Goal: Use online tool/utility: Utilize a website feature to perform a specific function

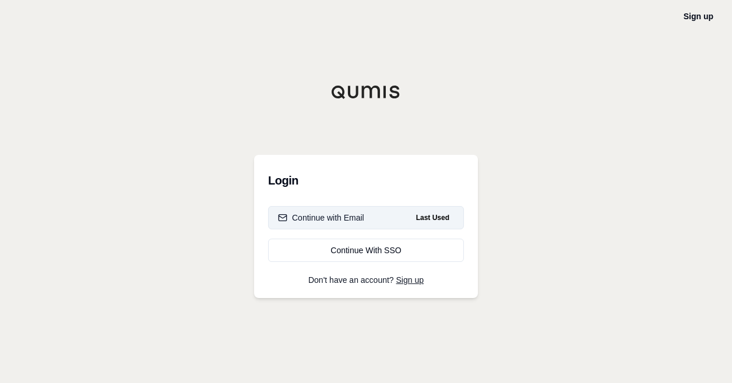
click at [422, 218] on span "Last Used" at bounding box center [432, 218] width 43 height 14
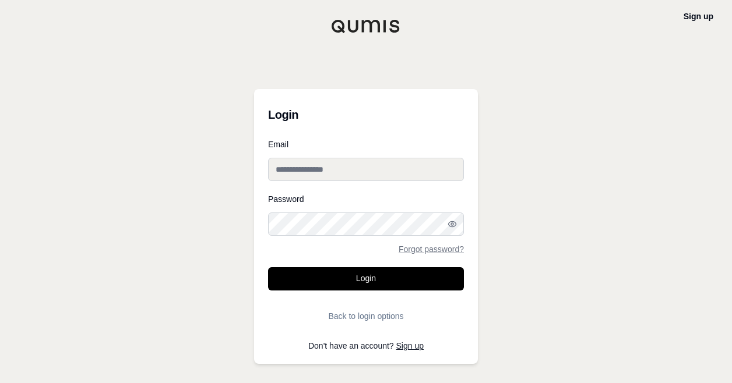
type input "**********"
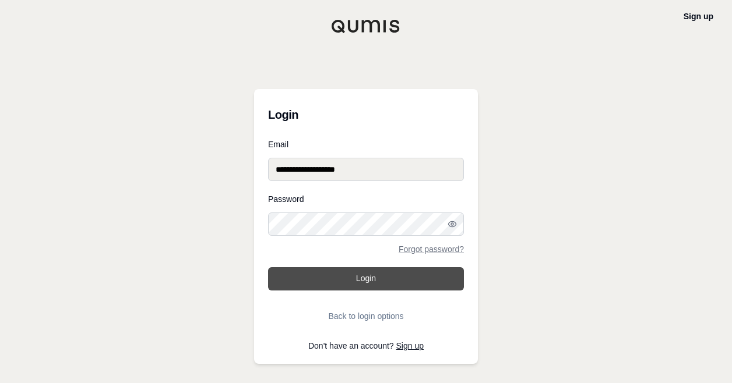
click at [381, 275] on button "Login" at bounding box center [366, 278] width 196 height 23
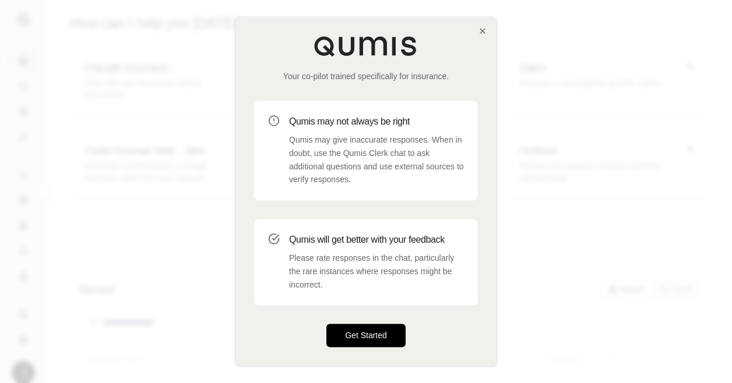
click at [373, 335] on button "Get Started" at bounding box center [365, 335] width 79 height 23
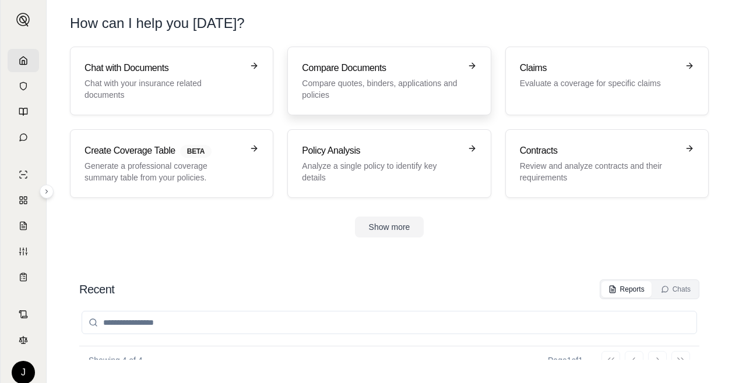
click at [400, 73] on h3 "Compare Documents" at bounding box center [381, 68] width 158 height 14
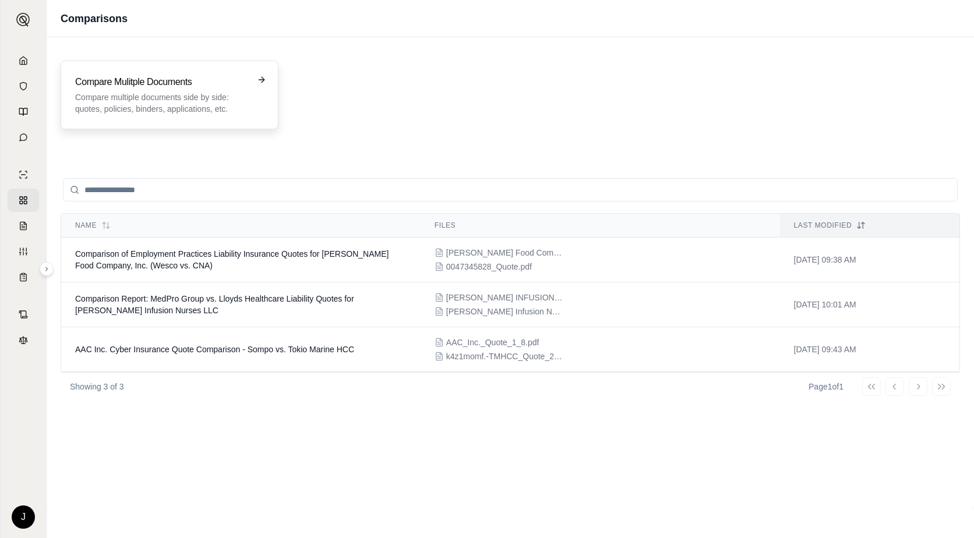
click at [185, 96] on p "Compare multiple documents side by side: quotes, policies, binders, application…" at bounding box center [161, 102] width 172 height 23
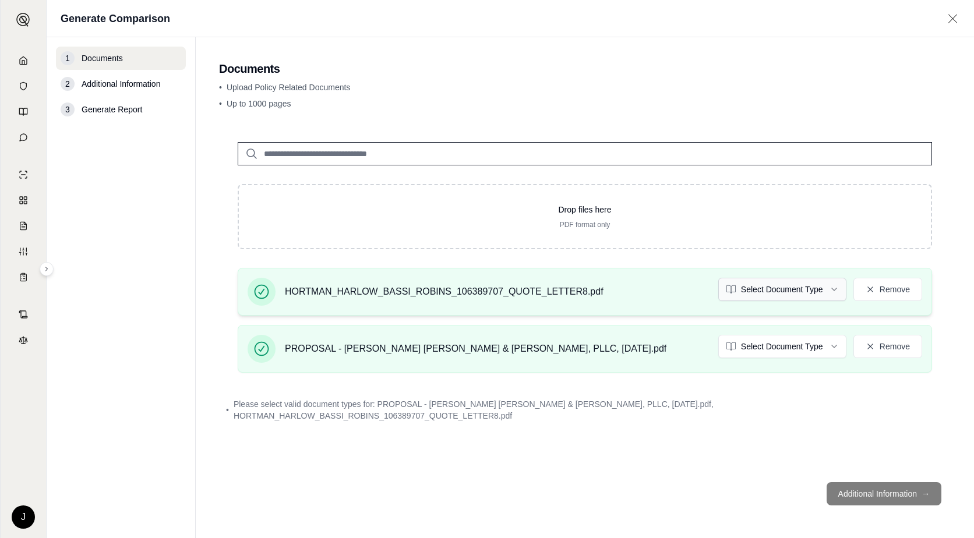
click at [731, 293] on html "J Generate Comparison 1 Documents 2 Additional Information 3 Generate Report Do…" at bounding box center [487, 269] width 974 height 538
click at [731, 345] on html "J Generate Comparison 1 Documents 2 Additional Information 3 Generate Report Do…" at bounding box center [487, 269] width 974 height 538
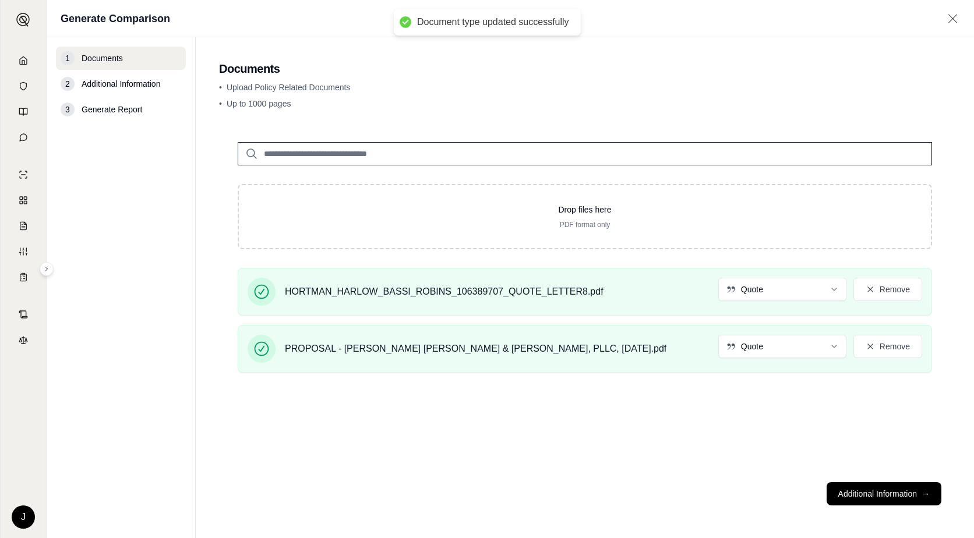
click at [731, 383] on button "Additional Information →" at bounding box center [883, 493] width 115 height 23
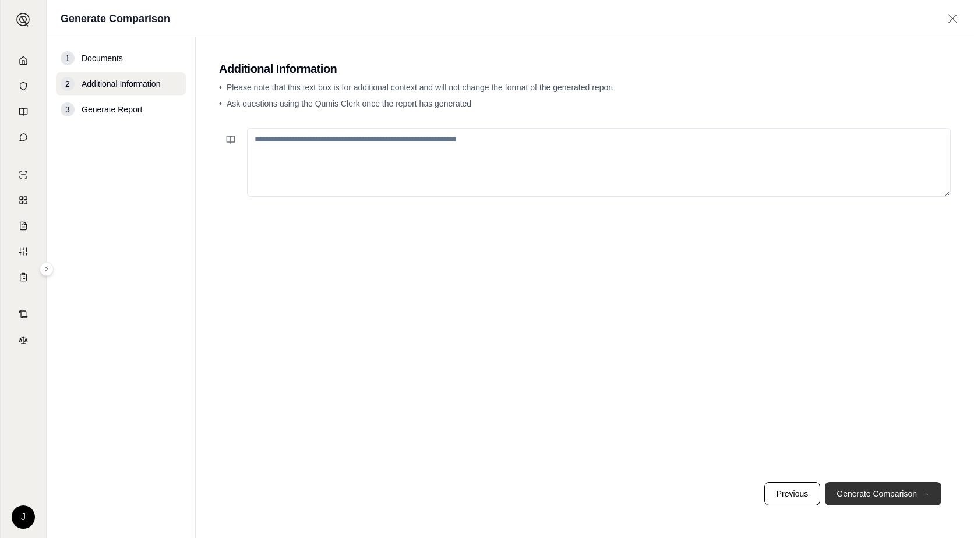
click at [731, 383] on button "Generate Comparison →" at bounding box center [883, 493] width 116 height 23
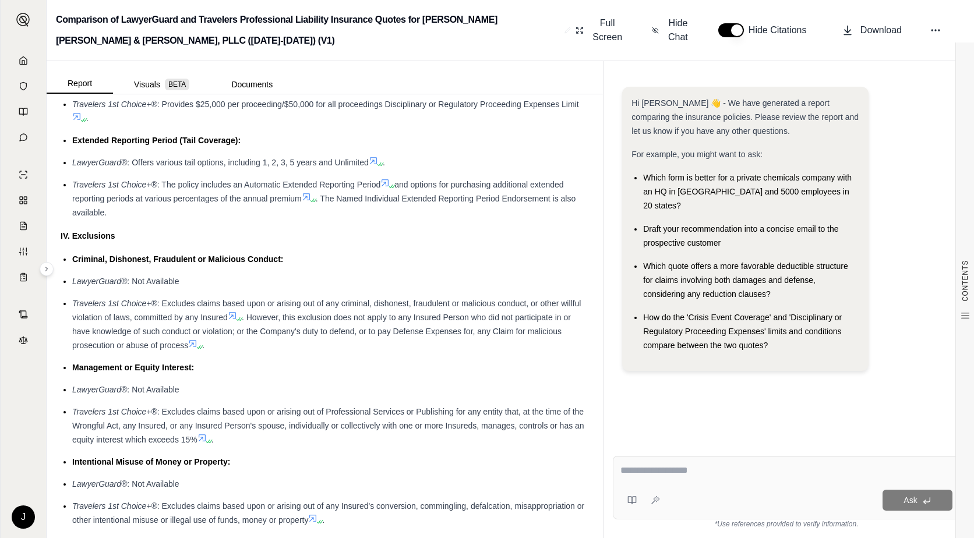
scroll to position [1573, 0]
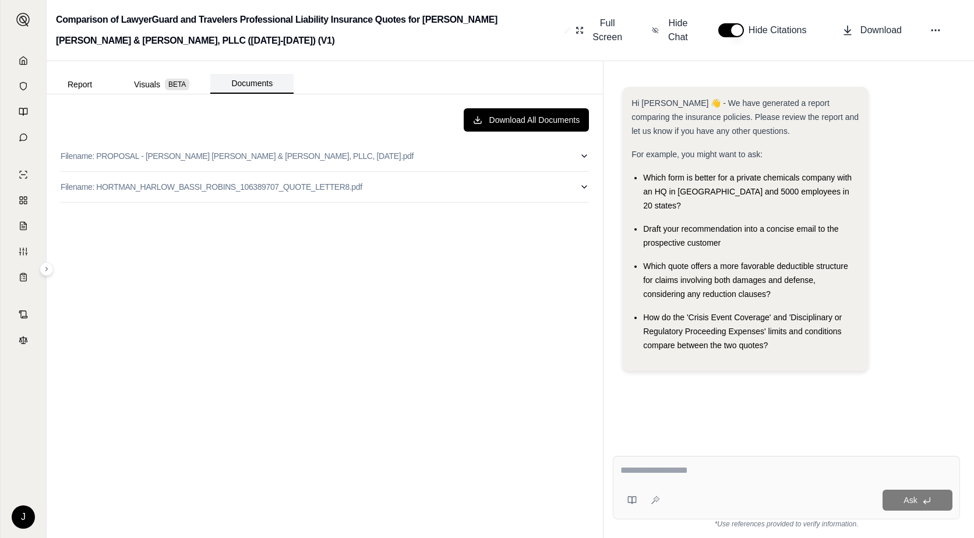
click at [255, 79] on button "Documents" at bounding box center [251, 84] width 83 height 20
click at [584, 154] on icon "button" at bounding box center [584, 155] width 9 height 9
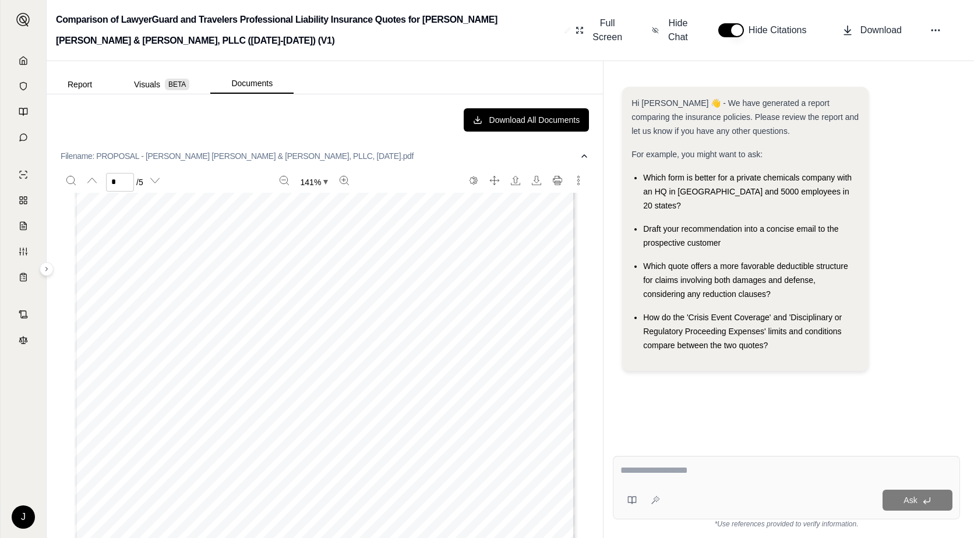
scroll to position [990, 0]
type input "*"
click at [569, 175] on button "More actions" at bounding box center [578, 180] width 19 height 19
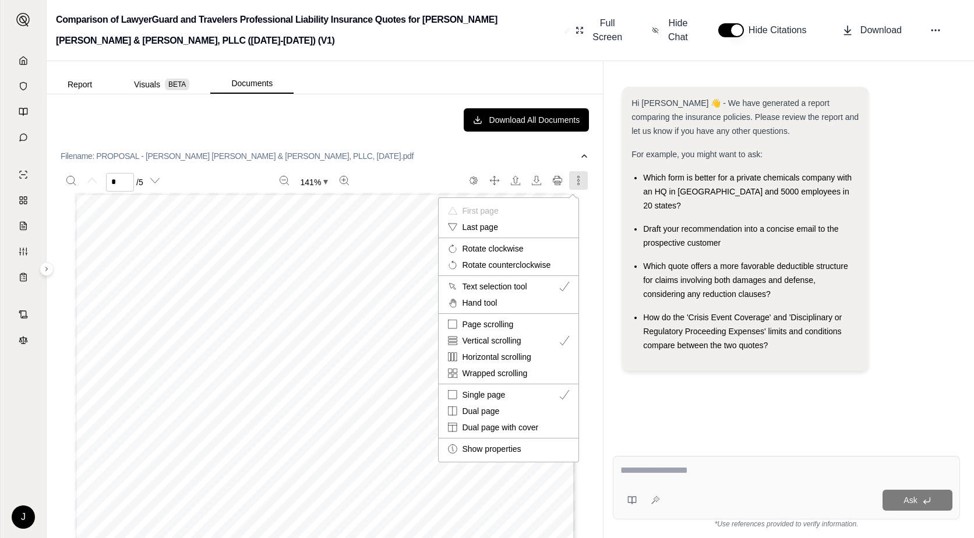
click at [569, 175] on div at bounding box center [487, 269] width 974 height 538
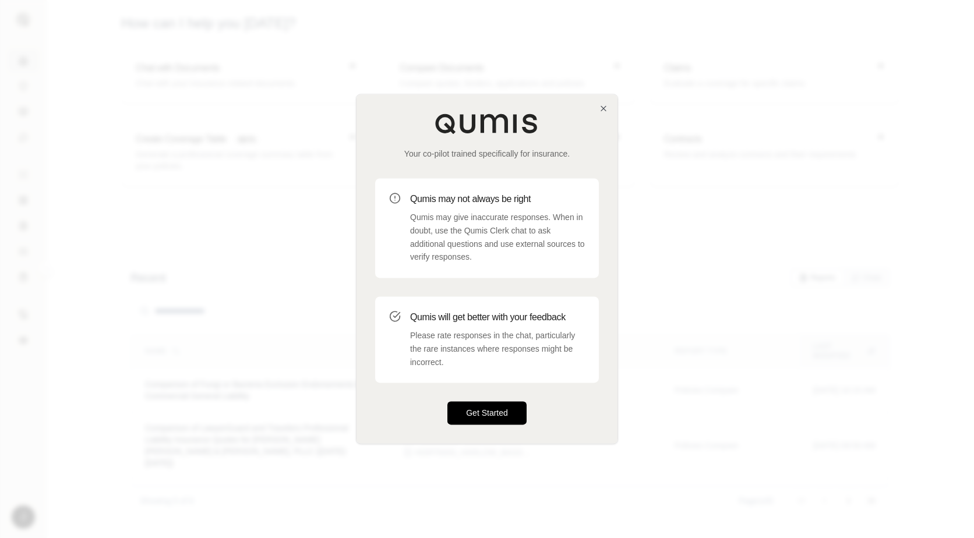
click at [473, 412] on button "Get Started" at bounding box center [486, 413] width 79 height 23
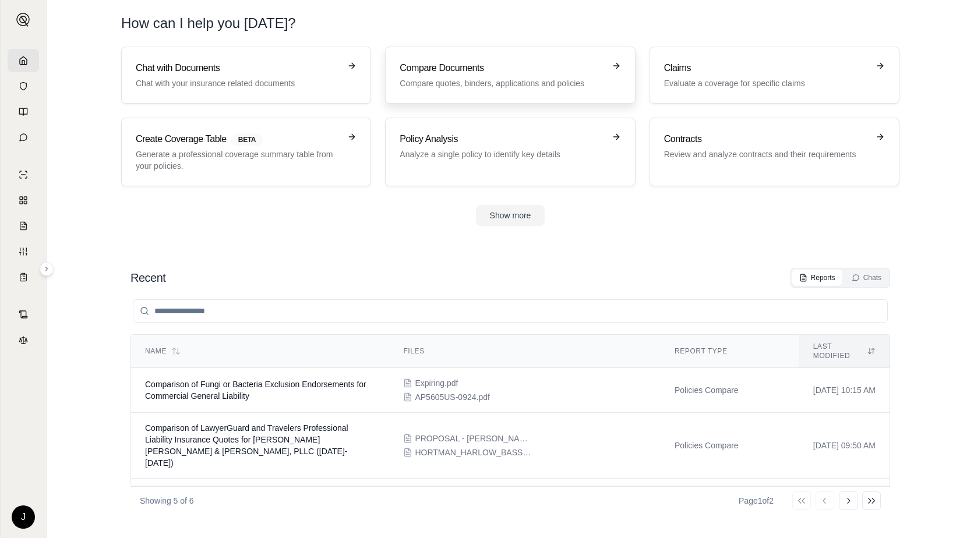
click at [445, 70] on h3 "Compare Documents" at bounding box center [502, 68] width 204 height 14
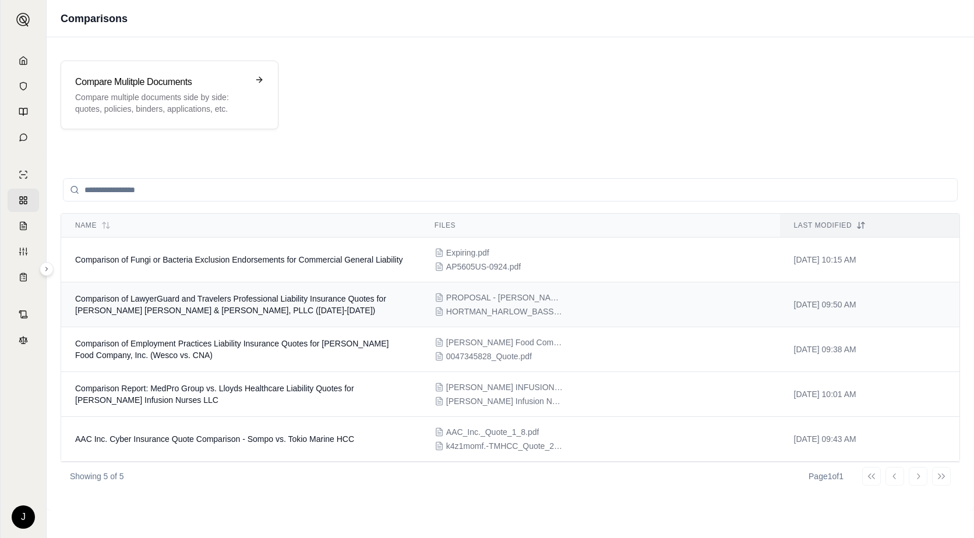
click at [356, 298] on span "Comparison of LawyerGuard and Travelers Professional Liability Insurance Quotes…" at bounding box center [230, 304] width 311 height 21
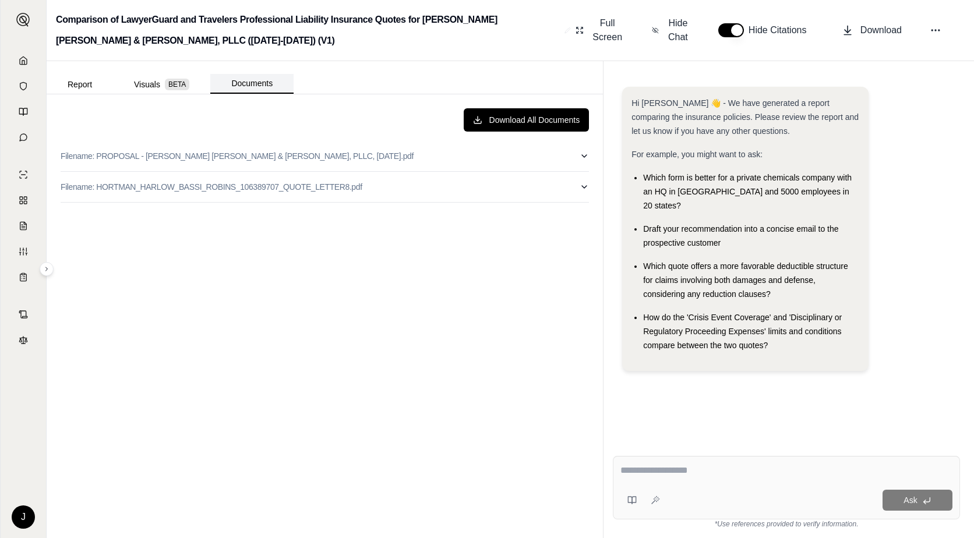
click at [245, 81] on button "Documents" at bounding box center [251, 84] width 83 height 20
click at [937, 30] on icon at bounding box center [936, 30] width 12 height 12
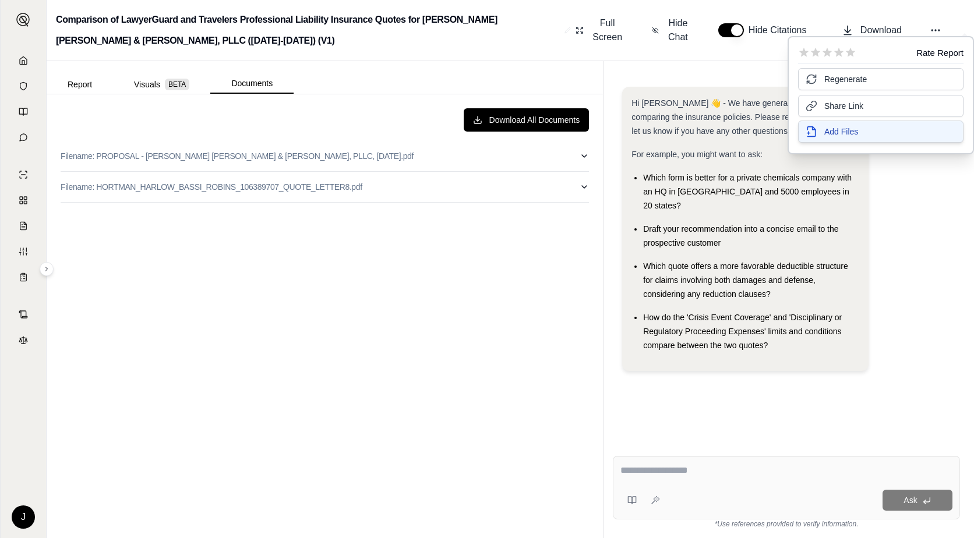
click at [845, 132] on span "Add Files" at bounding box center [841, 132] width 34 height 12
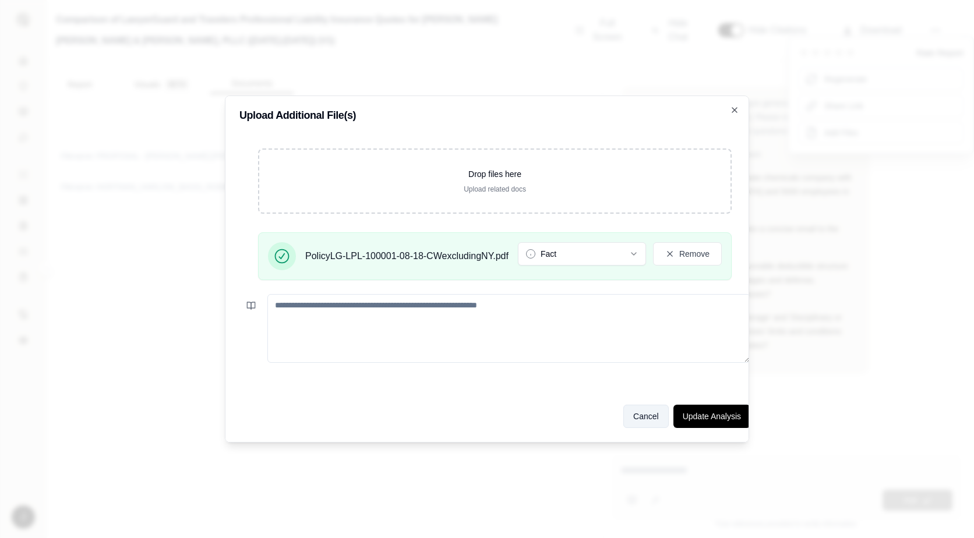
click at [642, 414] on button "Cancel" at bounding box center [645, 416] width 45 height 23
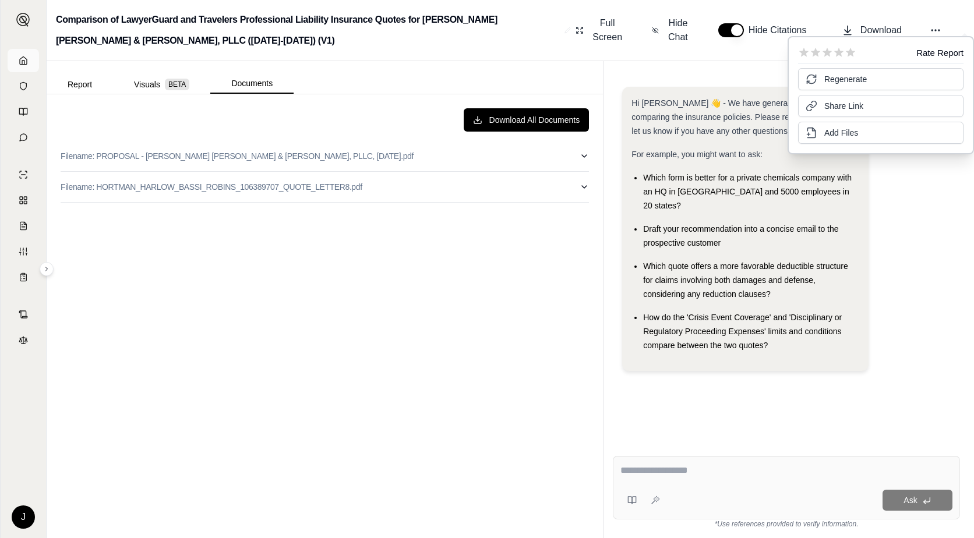
click at [28, 63] on link at bounding box center [23, 60] width 31 height 23
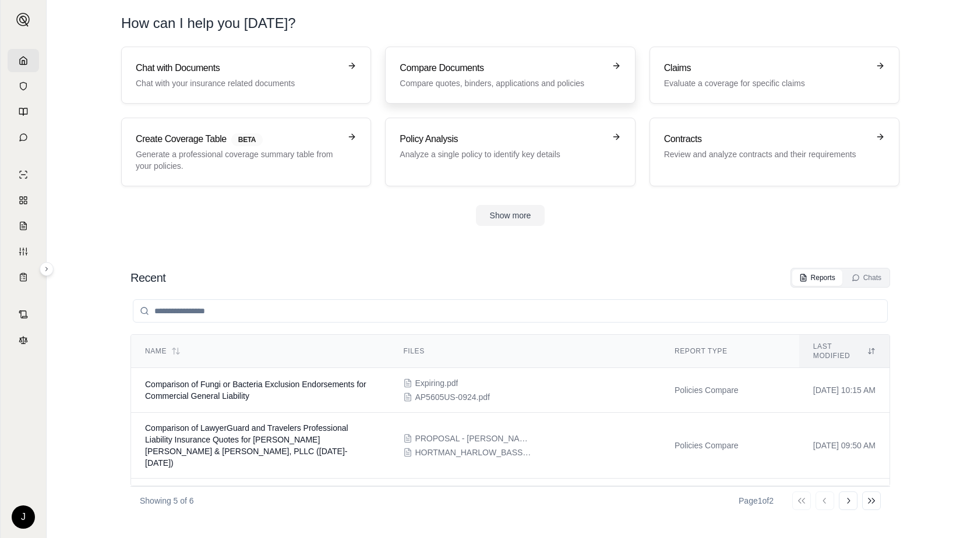
click at [503, 62] on h3 "Compare Documents" at bounding box center [502, 68] width 204 height 14
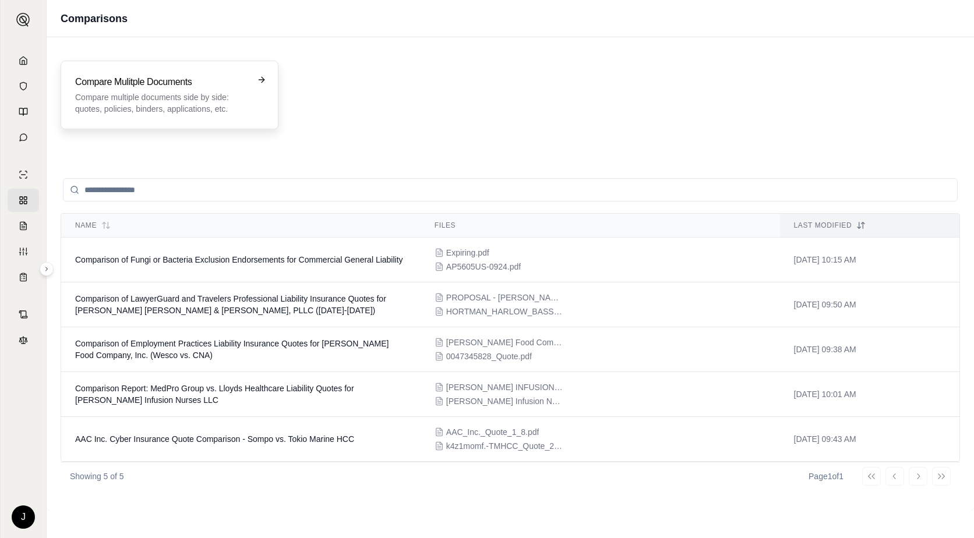
click at [193, 89] on div "Compare Mulitple Documents Compare multiple documents side by side: quotes, pol…" at bounding box center [161, 95] width 172 height 40
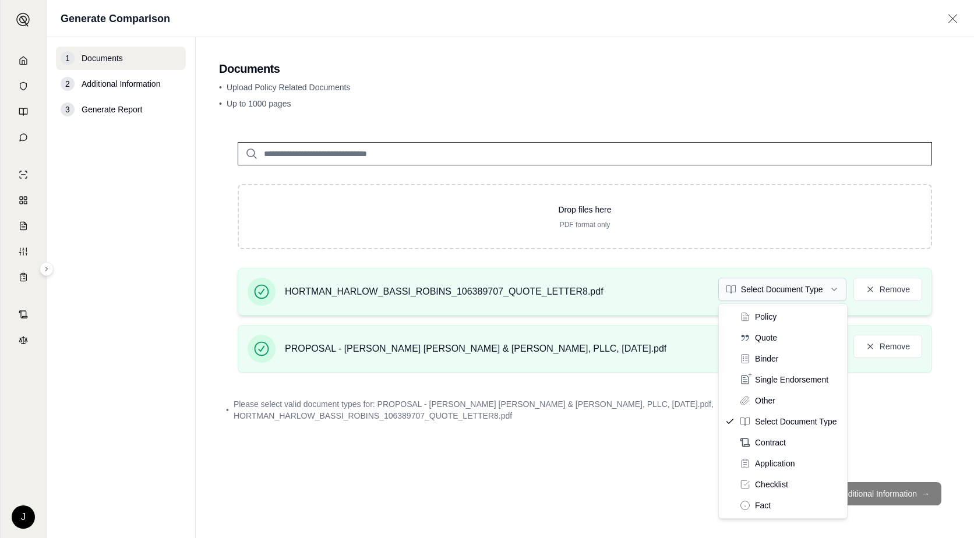
click at [831, 287] on html "J Generate Comparison 1 Documents 2 Additional Information 3 Generate Report Do…" at bounding box center [487, 269] width 974 height 538
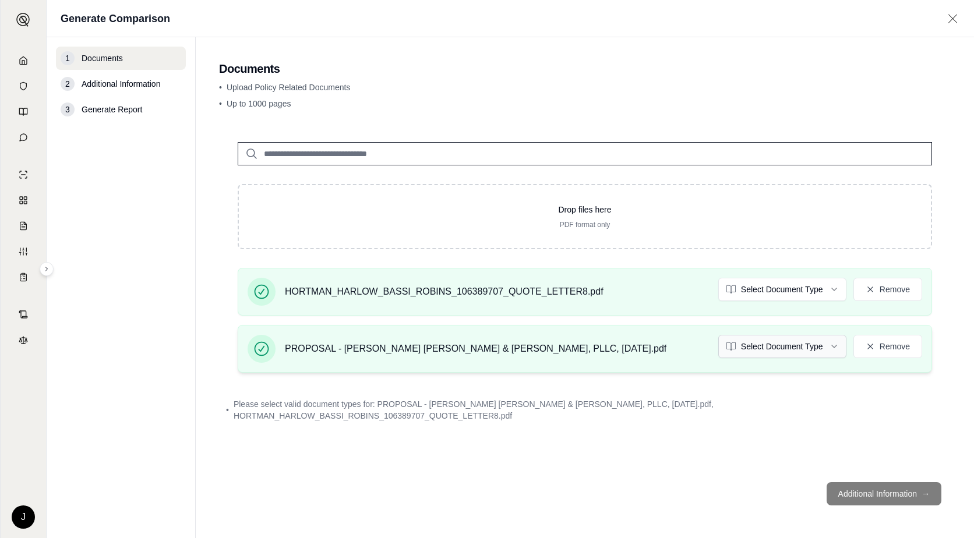
click at [829, 346] on html "J Generate Comparison 1 Documents 2 Additional Information 3 Generate Report Do…" at bounding box center [487, 269] width 974 height 538
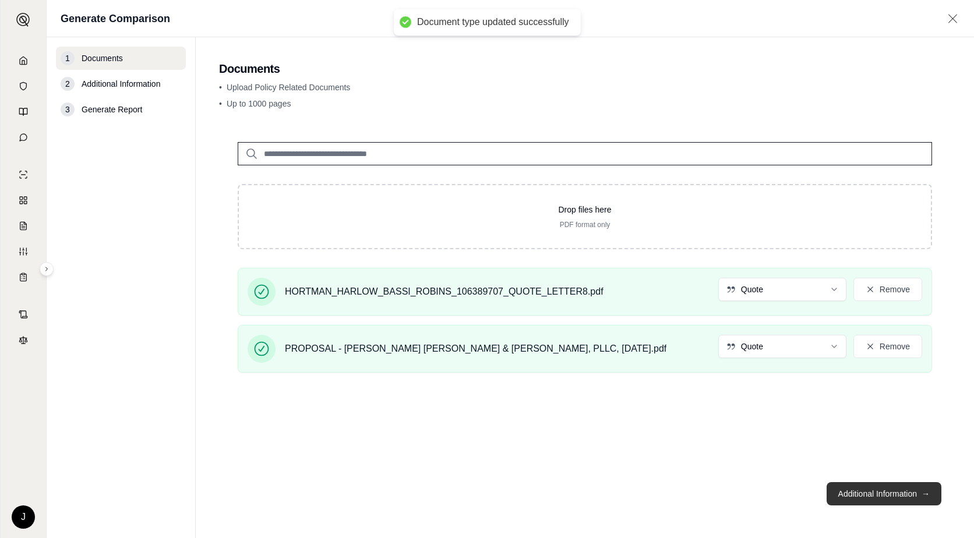
click at [891, 499] on button "Additional Information →" at bounding box center [883, 493] width 115 height 23
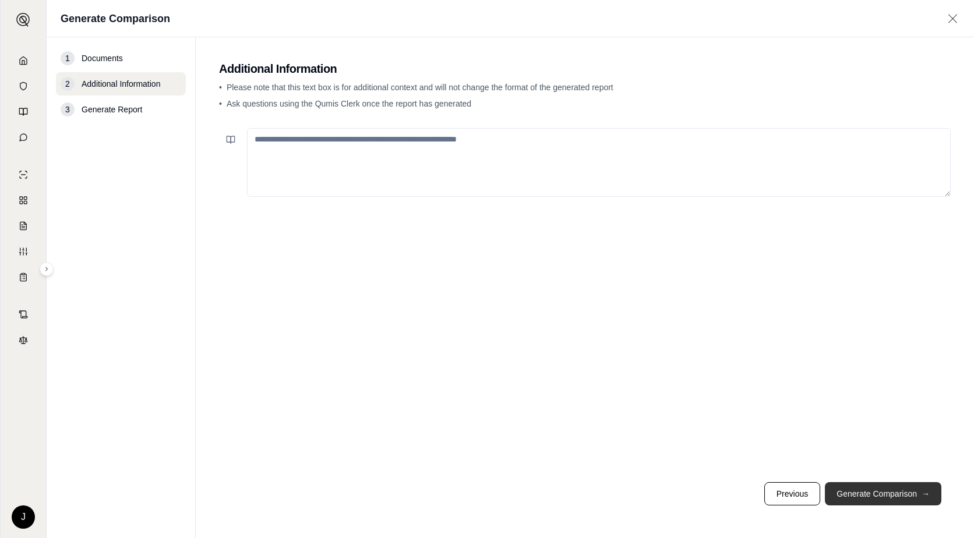
click at [886, 496] on button "Generate Comparison →" at bounding box center [883, 493] width 116 height 23
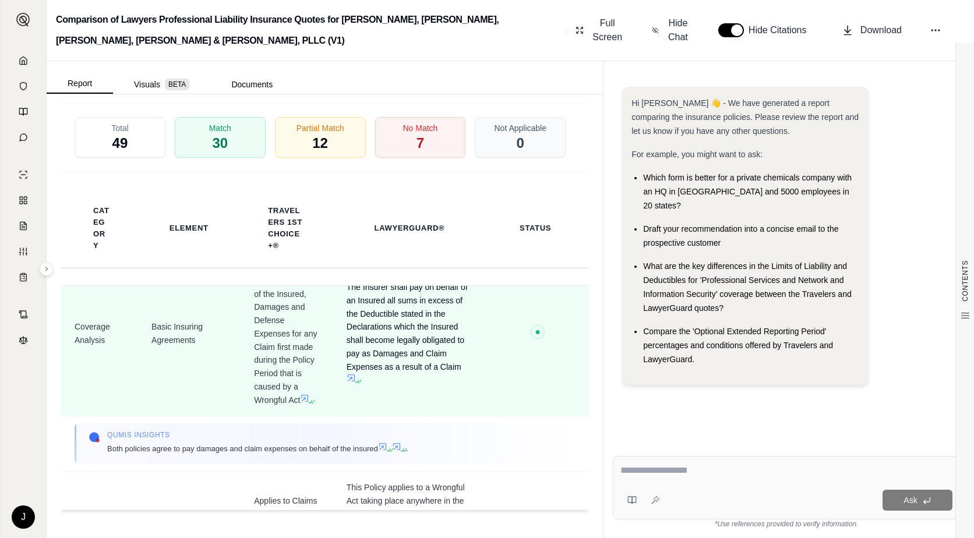
scroll to position [116, 0]
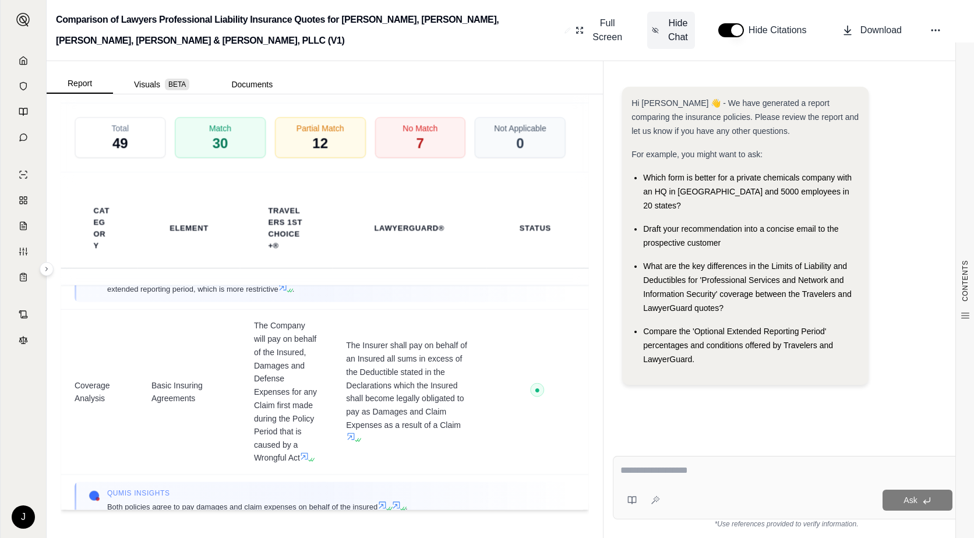
click at [672, 31] on span "Hide Chat" at bounding box center [678, 30] width 24 height 28
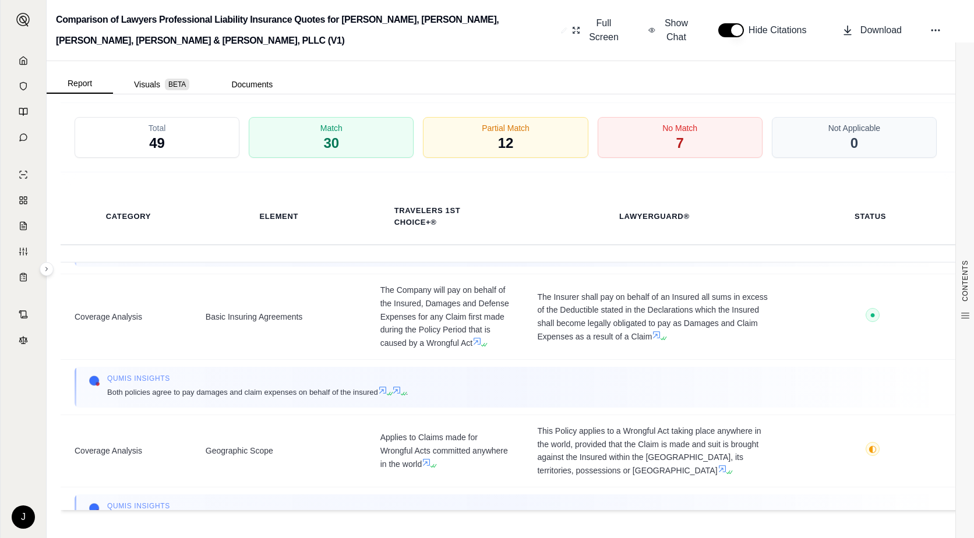
scroll to position [1902, 0]
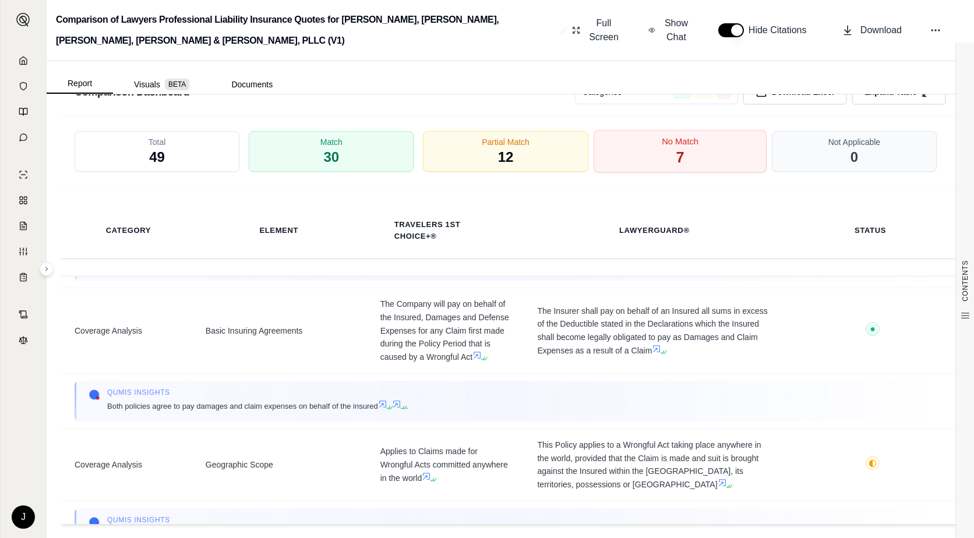
click at [676, 148] on span "7" at bounding box center [680, 158] width 8 height 20
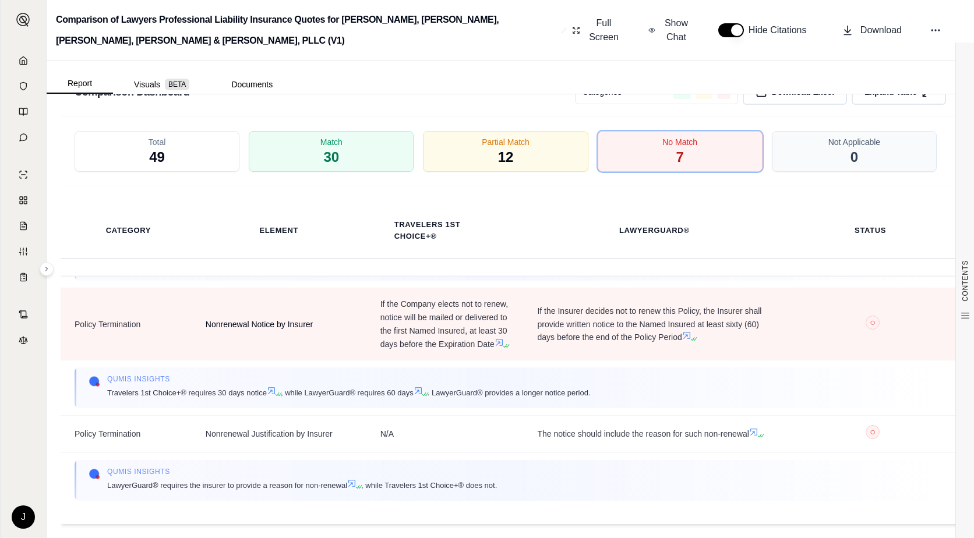
scroll to position [535, 0]
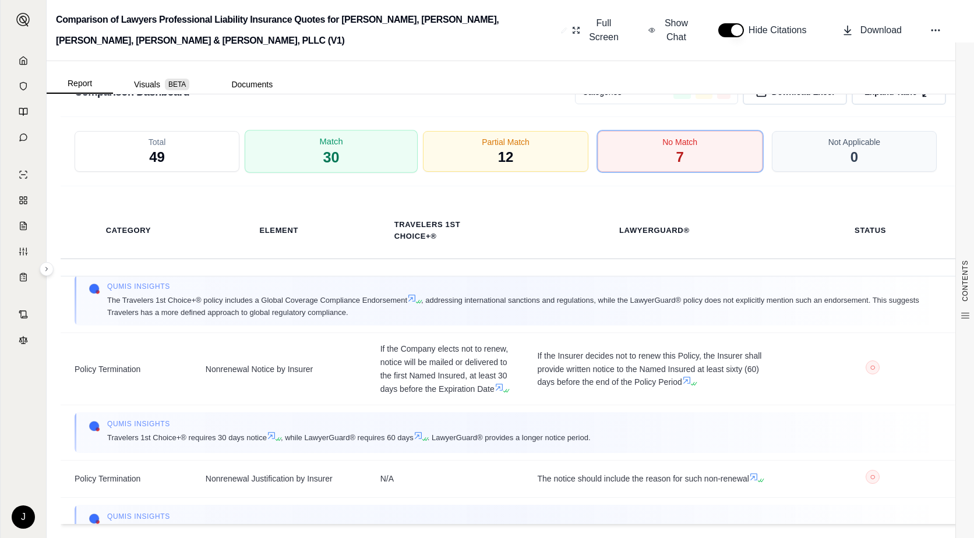
click at [330, 148] on span "30" at bounding box center [331, 158] width 16 height 20
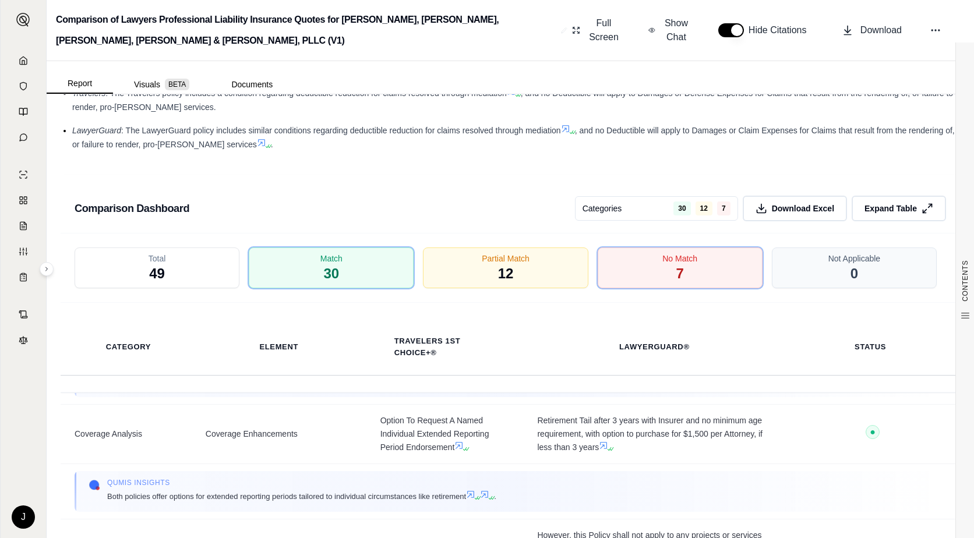
scroll to position [233, 0]
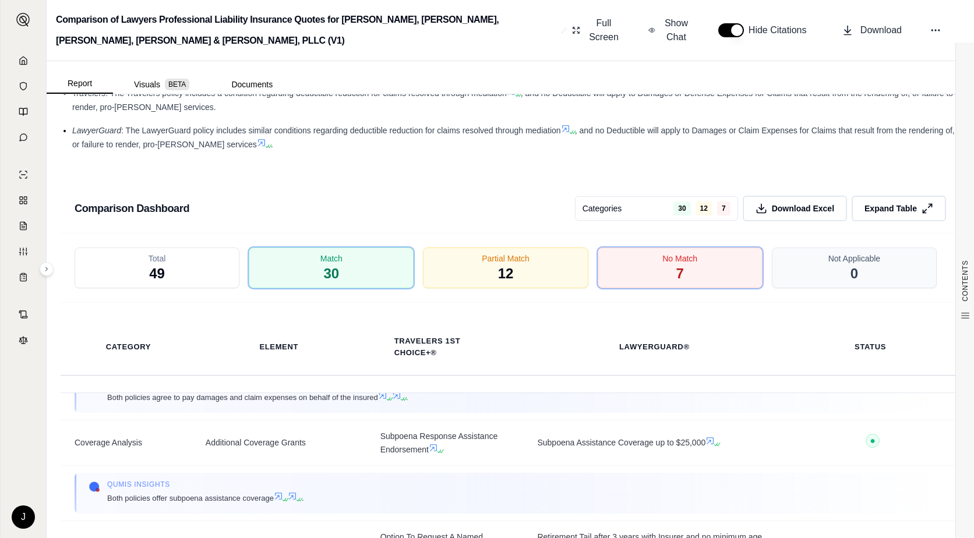
click at [143, 263] on div "Total 49" at bounding box center [157, 268] width 165 height 41
click at [156, 264] on span "49" at bounding box center [157, 273] width 16 height 19
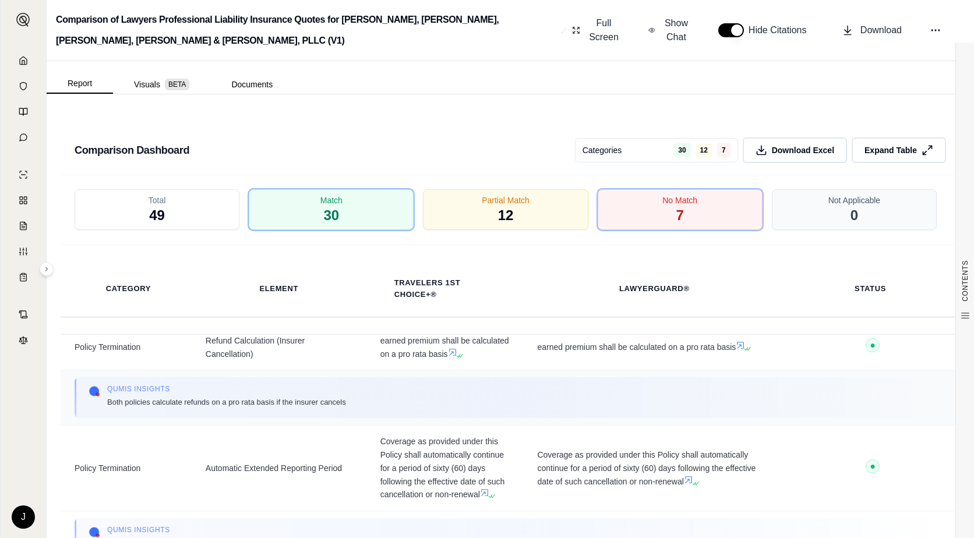
scroll to position [4261, 0]
click at [506, 206] on span "12" at bounding box center [505, 216] width 16 height 20
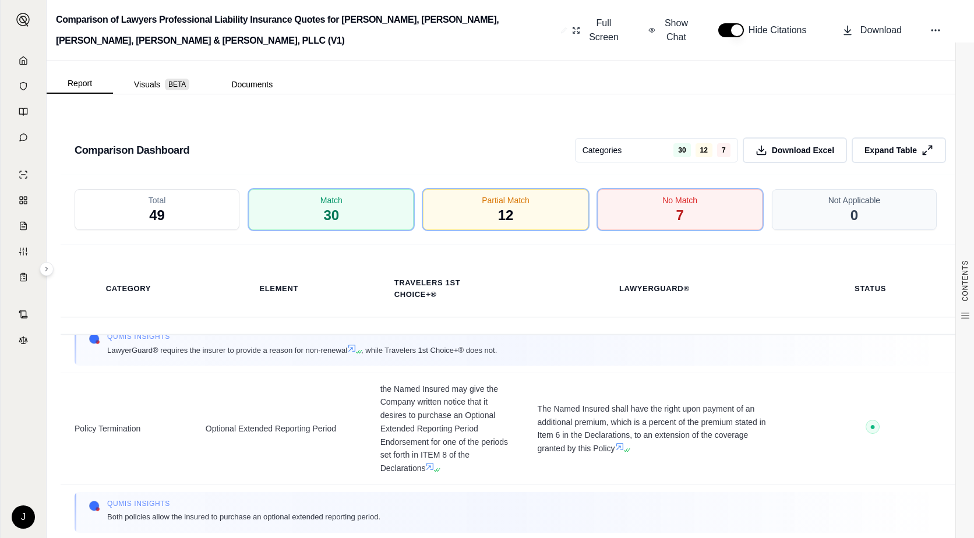
scroll to position [5368, 0]
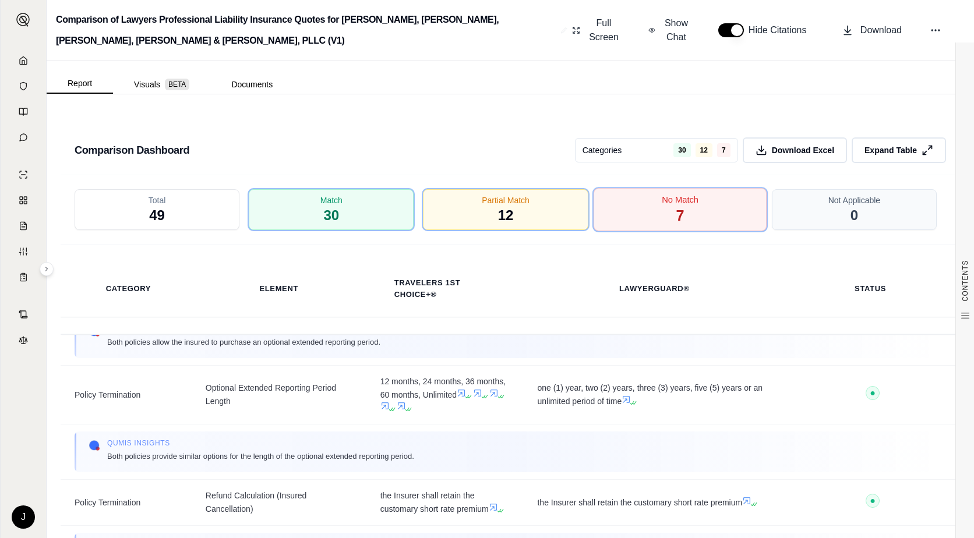
click at [685, 195] on div "No Match 7" at bounding box center [679, 209] width 173 height 43
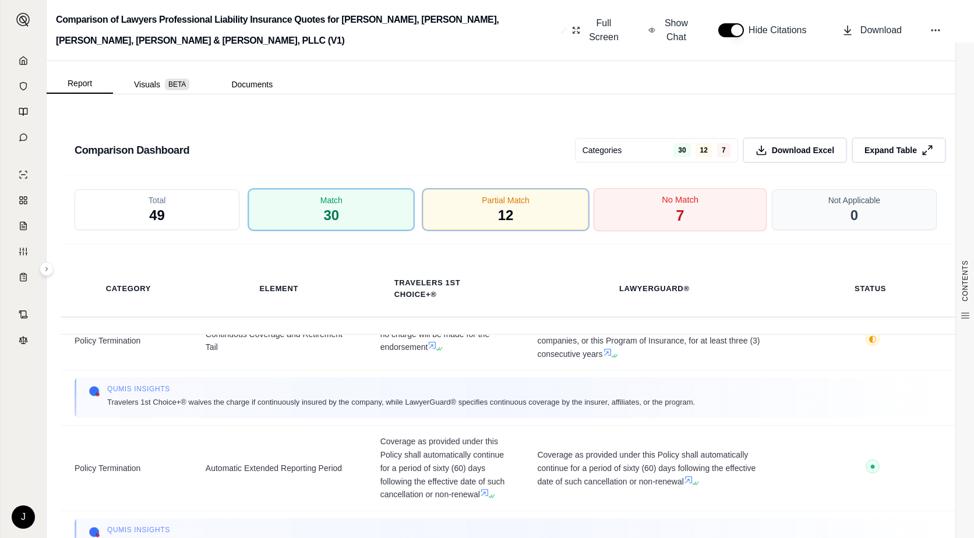
scroll to position [4970, 0]
click at [683, 195] on div "No Match 7" at bounding box center [679, 209] width 173 height 43
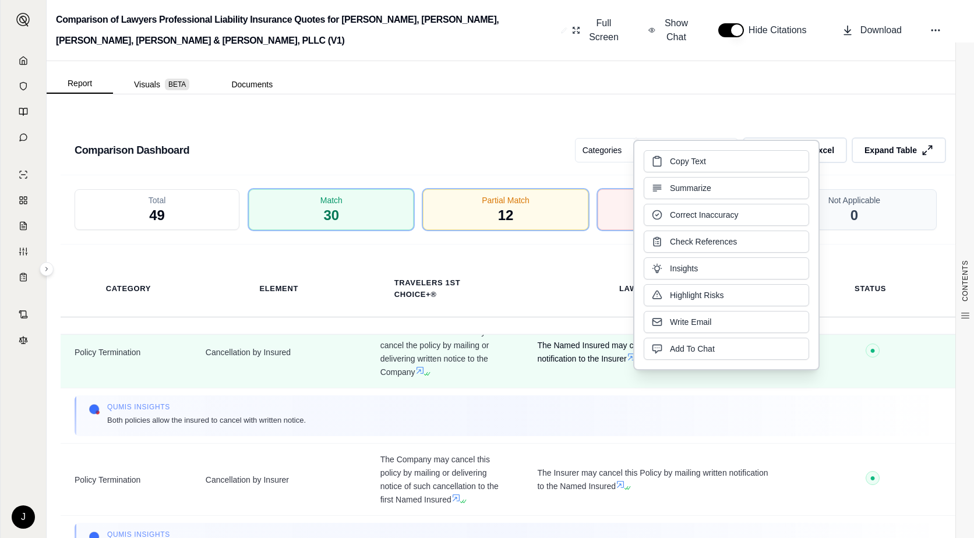
scroll to position [4446, 0]
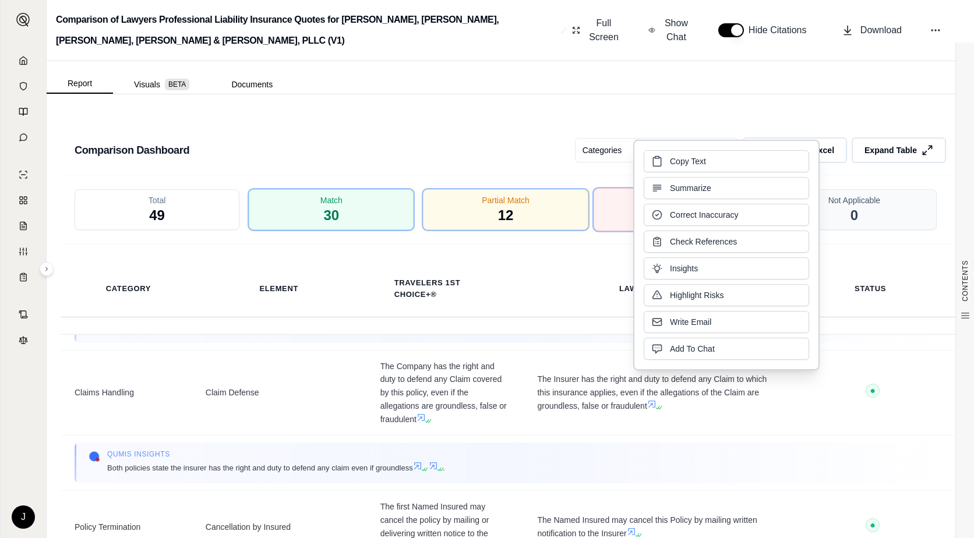
click at [624, 196] on div "No Match 7" at bounding box center [679, 209] width 173 height 43
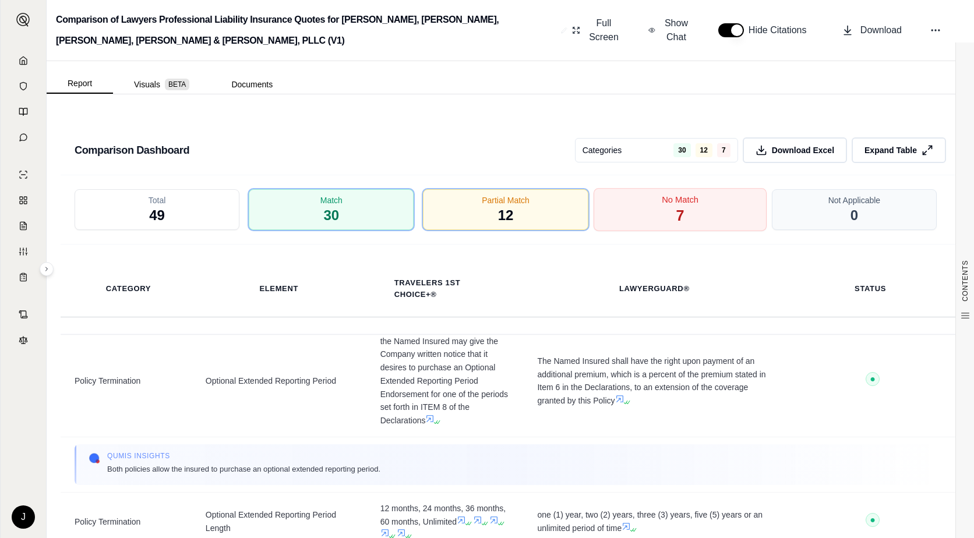
click at [690, 207] on div "No Match 7" at bounding box center [679, 209] width 173 height 43
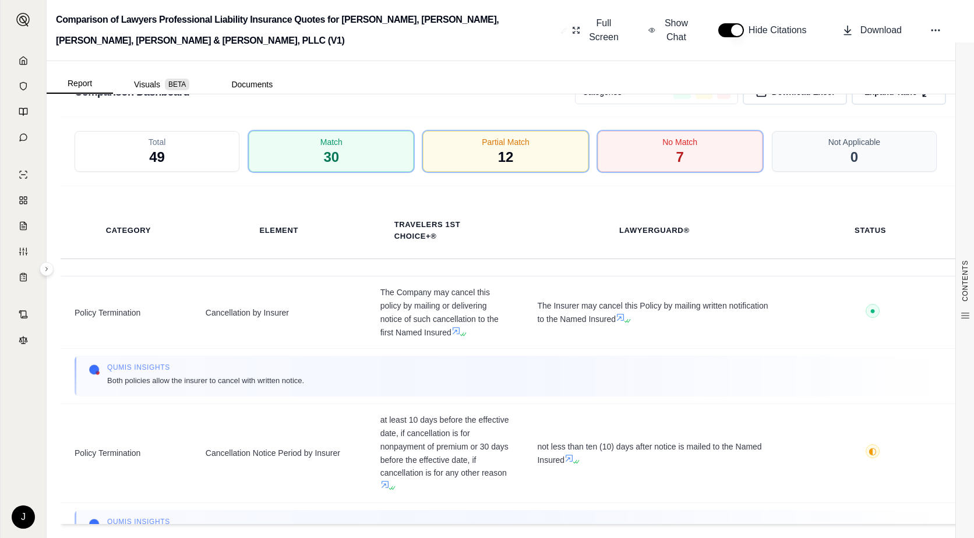
scroll to position [4613, 0]
